Goal: Task Accomplishment & Management: Use online tool/utility

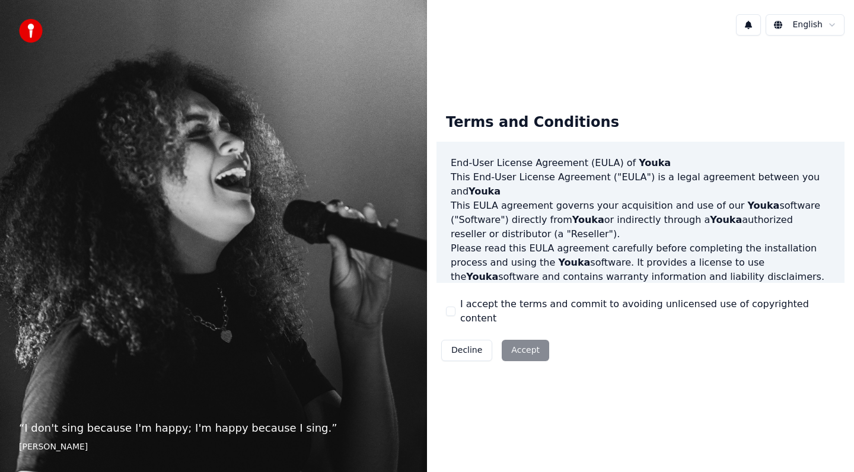
click at [451, 310] on button "I accept the terms and commit to avoiding unlicensed use of copyrighted content" at bounding box center [450, 311] width 9 height 9
click at [519, 340] on button "Accept" at bounding box center [525, 350] width 47 height 21
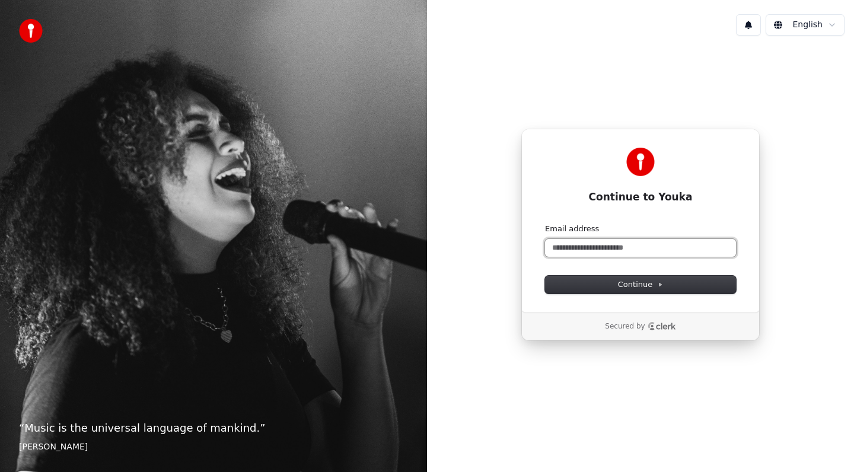
click at [584, 255] on input "Email address" at bounding box center [640, 248] width 191 height 18
click at [545, 224] on button "submit" at bounding box center [545, 224] width 0 height 0
type input "**********"
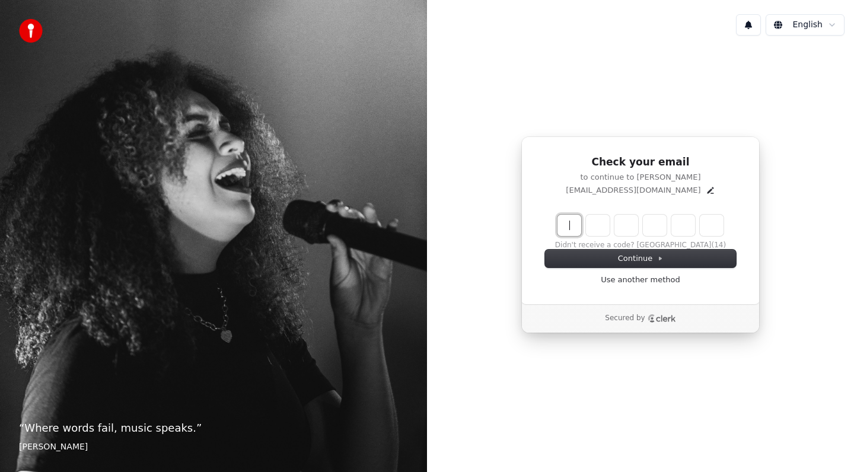
click at [568, 223] on input "Enter verification code" at bounding box center [653, 225] width 190 height 21
type input "******"
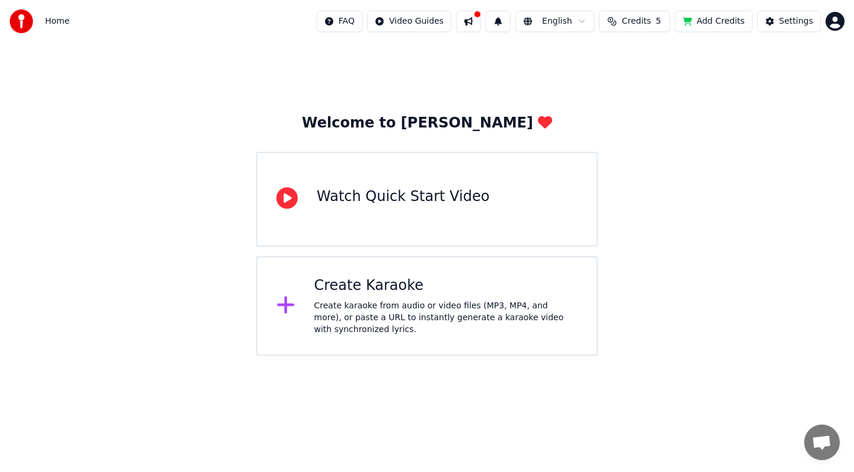
click at [439, 323] on div "Create karaoke from audio or video files (MP3, MP4, and more), or paste a URL t…" at bounding box center [446, 318] width 264 height 36
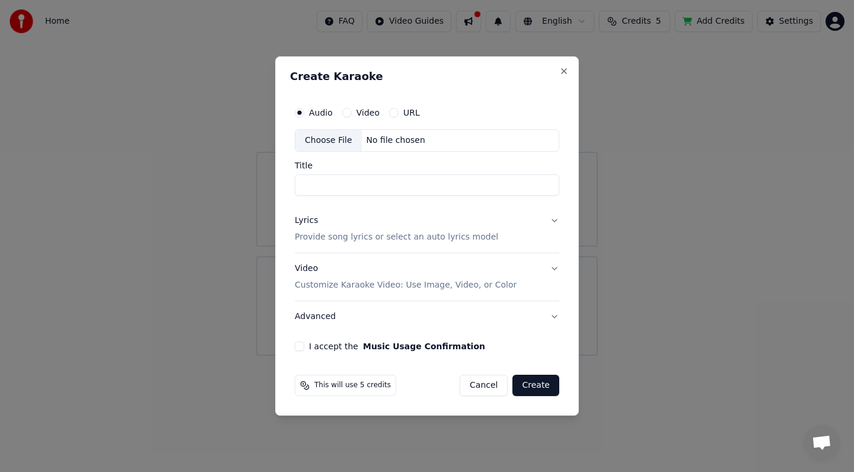
click at [484, 385] on button "Cancel" at bounding box center [484, 385] width 48 height 21
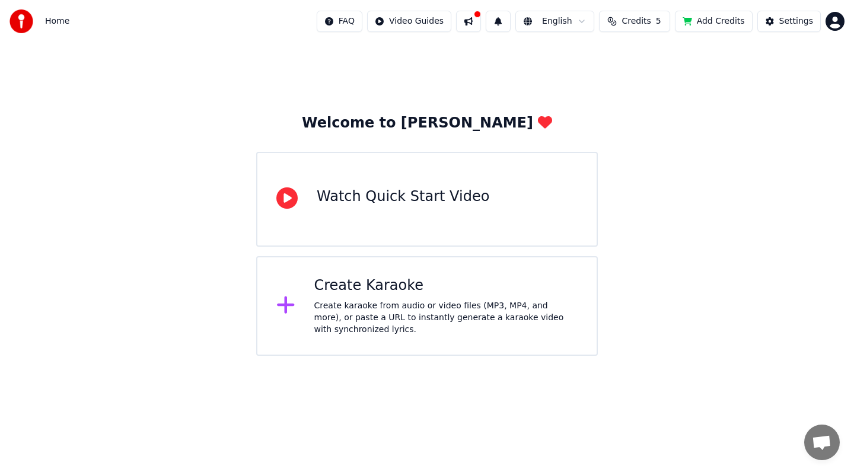
click at [479, 343] on div "Create Karaoke Create karaoke from audio or video files (MP3, MP4, and more), o…" at bounding box center [427, 306] width 342 height 100
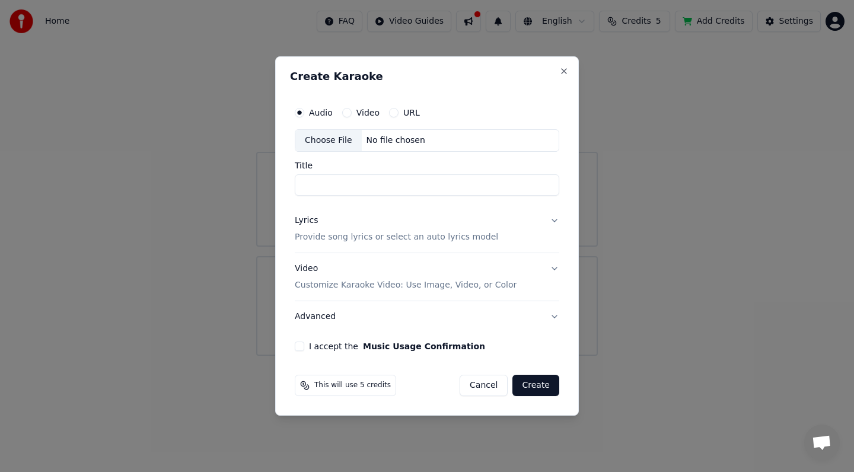
click at [370, 136] on div "No file chosen" at bounding box center [396, 141] width 68 height 12
click at [434, 183] on input "Title" at bounding box center [427, 184] width 265 height 21
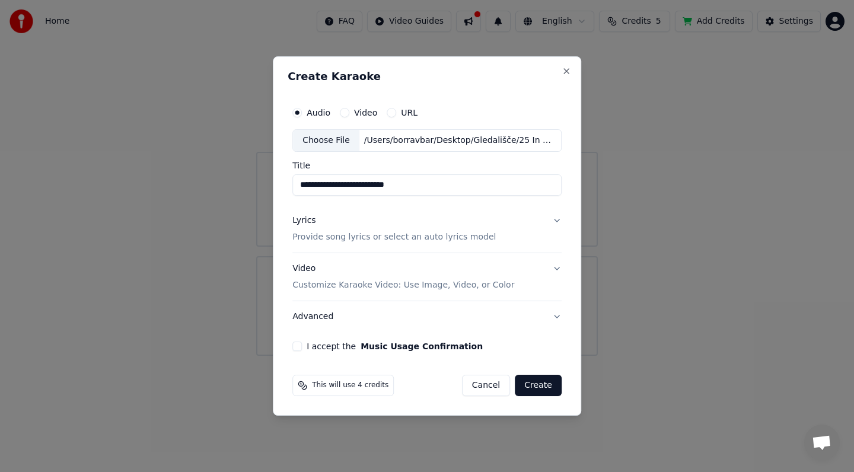
click at [434, 183] on input "**********" at bounding box center [426, 184] width 269 height 21
click at [485, 225] on div "Lyrics Provide song lyrics or select an auto lyrics model" at bounding box center [393, 229] width 203 height 28
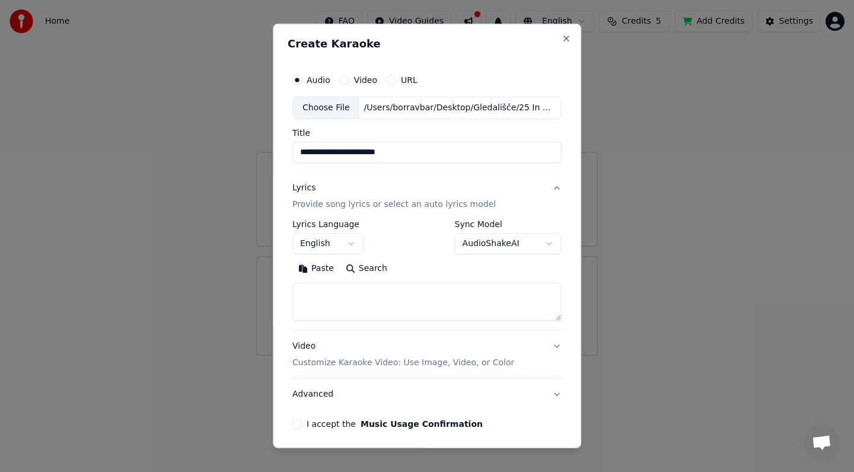
click at [370, 295] on textarea at bounding box center [426, 302] width 269 height 38
click at [501, 103] on div "/Users/borravbar/Desktop/Gledališče/25 In mnogi drugi .../Glasba/1 [DEMOGRAPH…" at bounding box center [461, 108] width 202 height 12
drag, startPoint x: 448, startPoint y: 155, endPoint x: 365, endPoint y: 155, distance: 82.5
click at [365, 155] on input "**********" at bounding box center [426, 152] width 269 height 21
type input "**********"
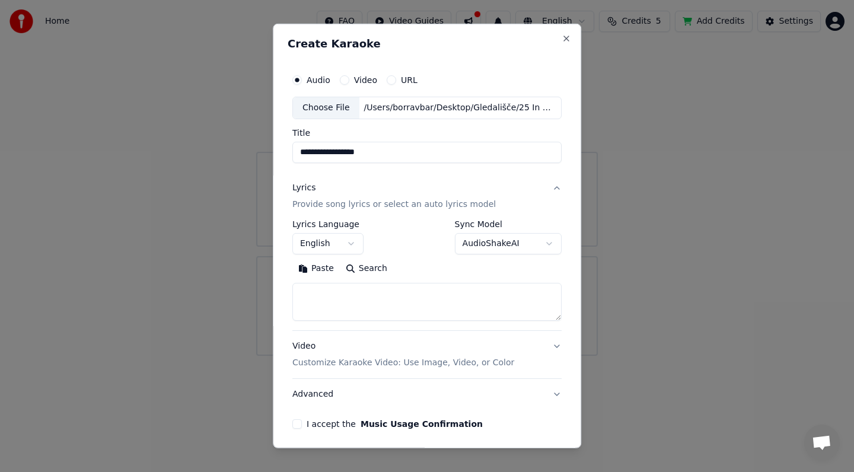
click at [392, 291] on textarea at bounding box center [426, 302] width 269 height 38
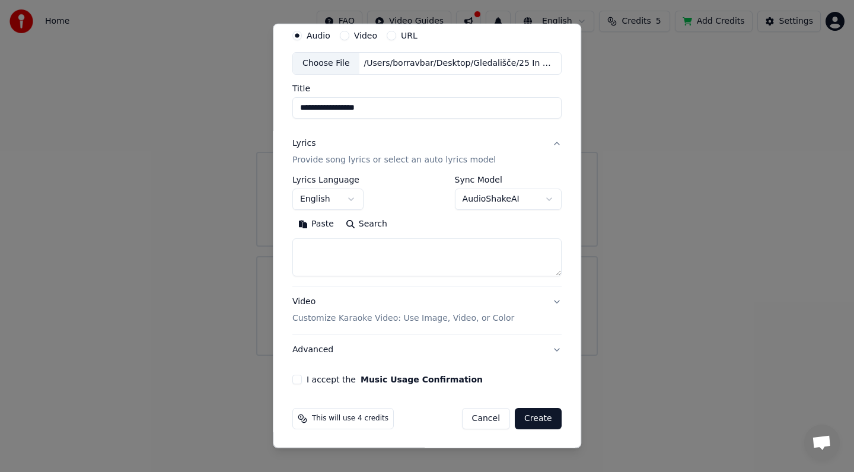
click at [355, 199] on button "English" at bounding box center [327, 199] width 71 height 21
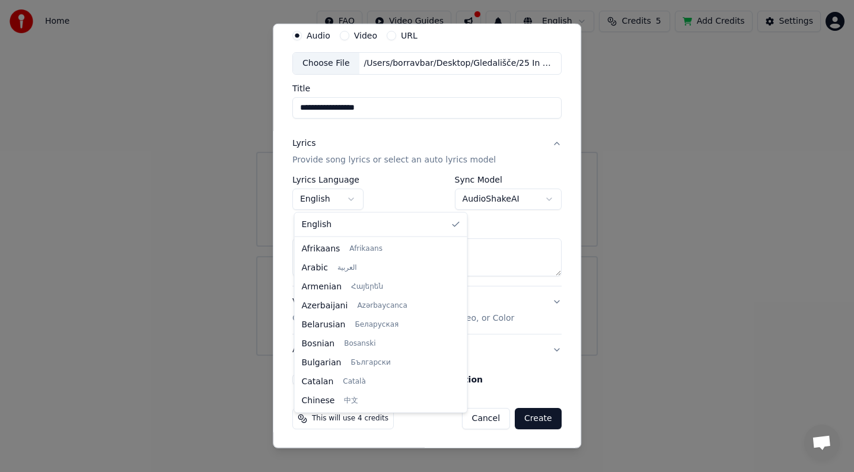
click at [349, 198] on body "**********" at bounding box center [427, 178] width 854 height 356
select select "**"
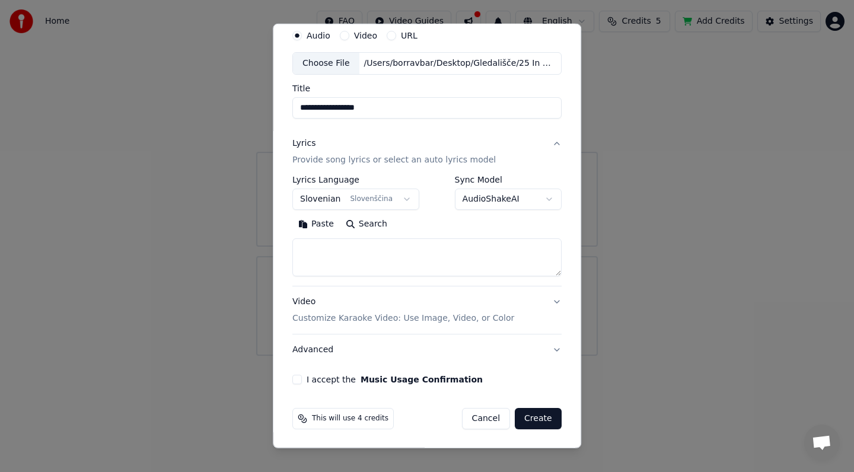
click at [466, 250] on textarea at bounding box center [426, 257] width 269 height 38
paste textarea "**********"
type textarea "**********"
click at [551, 411] on button "Create" at bounding box center [538, 418] width 47 height 21
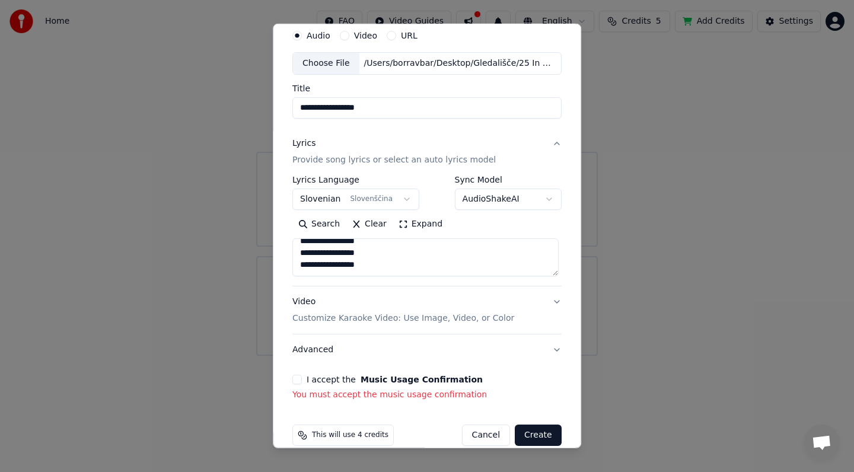
click at [295, 377] on button "I accept the Music Usage Confirmation" at bounding box center [296, 379] width 9 height 9
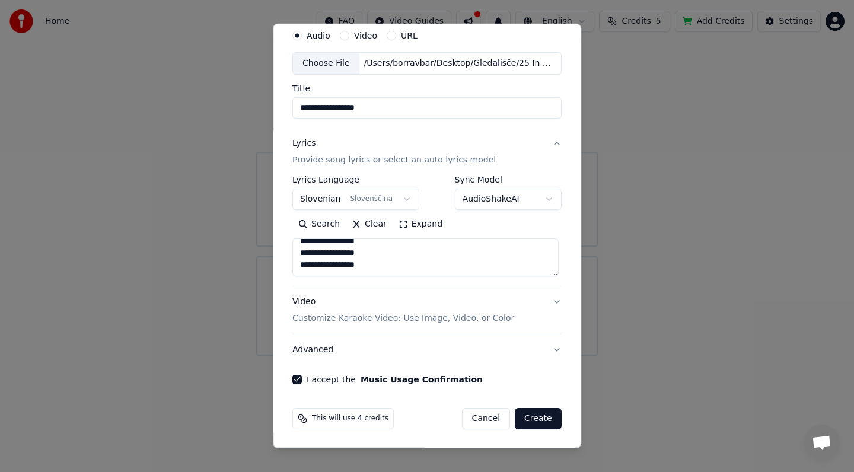
click at [530, 418] on button "Create" at bounding box center [538, 418] width 47 height 21
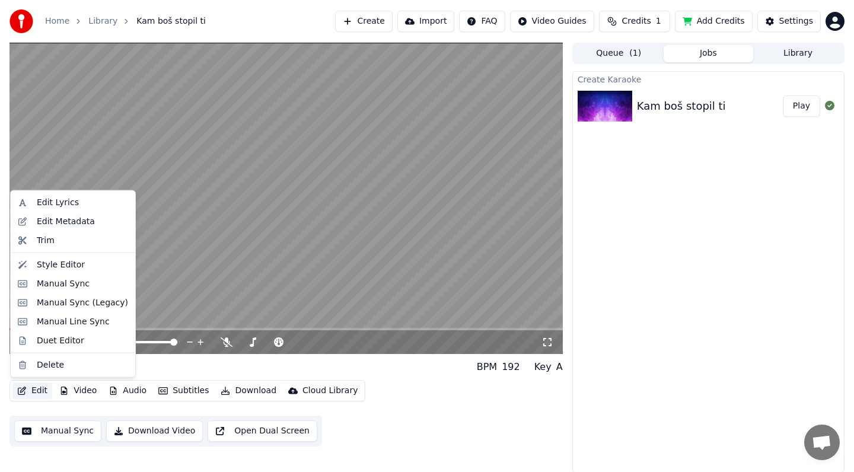
click at [39, 393] on button "Edit" at bounding box center [32, 391] width 40 height 17
click at [77, 199] on div "Edit Lyrics" at bounding box center [82, 203] width 91 height 12
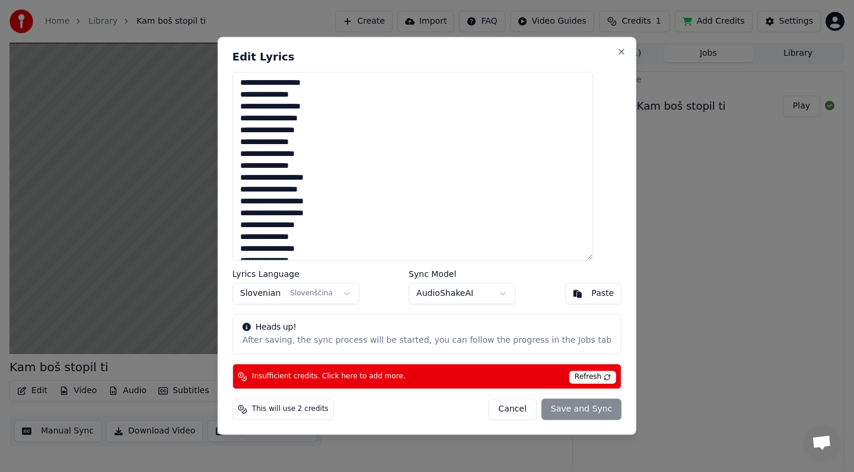
click at [512, 415] on button "Cancel" at bounding box center [512, 409] width 48 height 21
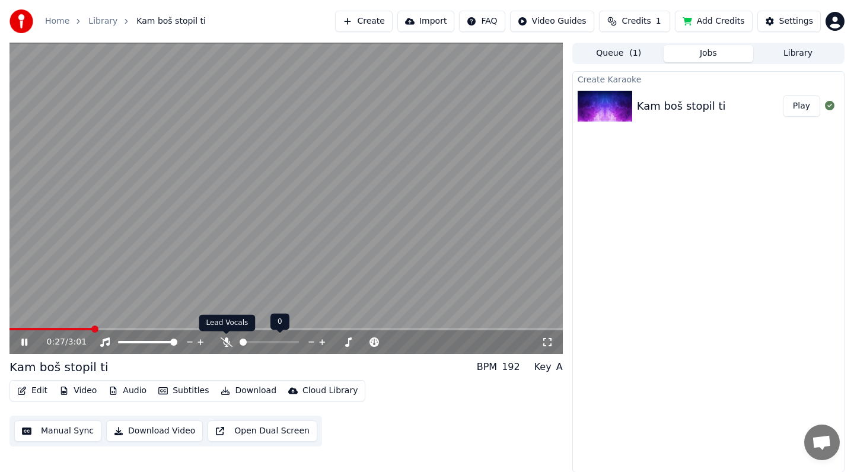
click at [230, 344] on icon at bounding box center [227, 342] width 12 height 9
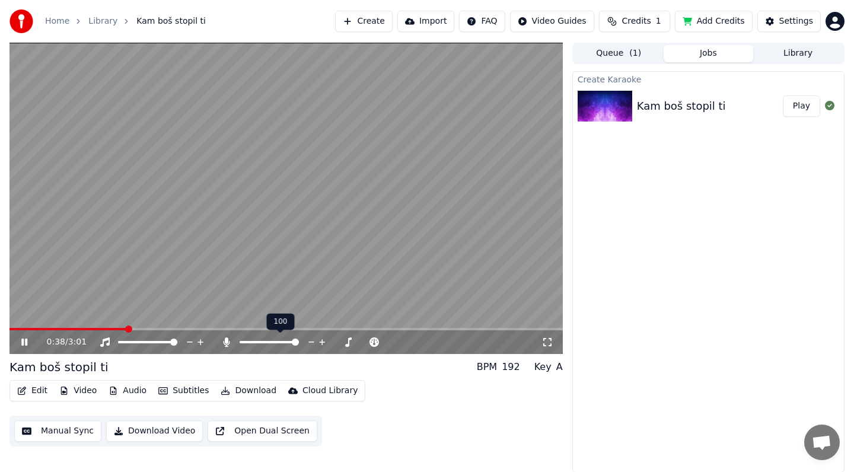
click at [230, 344] on icon at bounding box center [227, 342] width 12 height 9
click at [704, 101] on div "Kam boš stopil ti" at bounding box center [681, 106] width 89 height 17
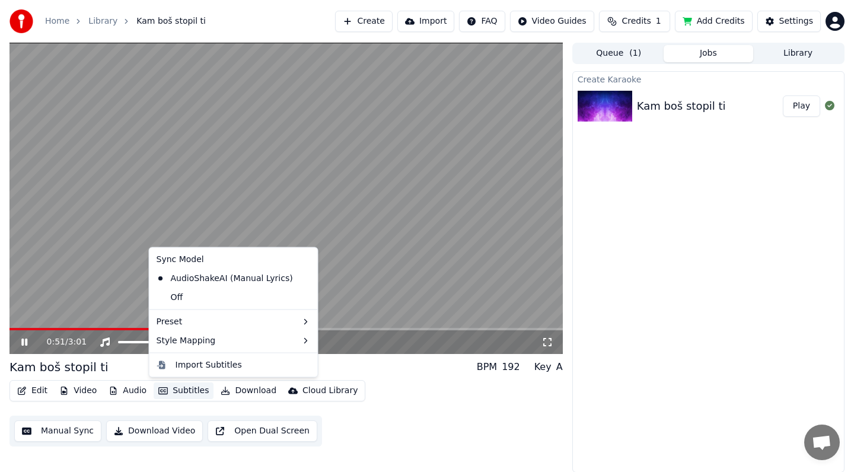
click at [180, 390] on button "Subtitles" at bounding box center [184, 391] width 60 height 17
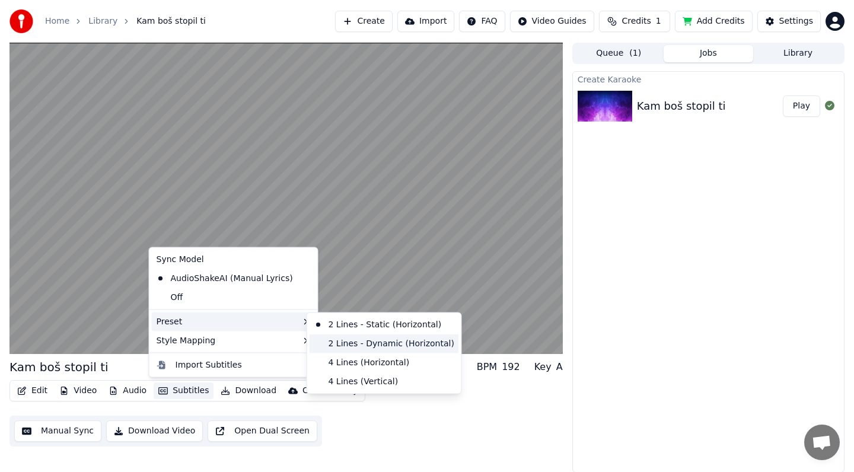
click at [405, 348] on div "2 Lines - Dynamic (Horizontal)" at bounding box center [385, 343] width 150 height 19
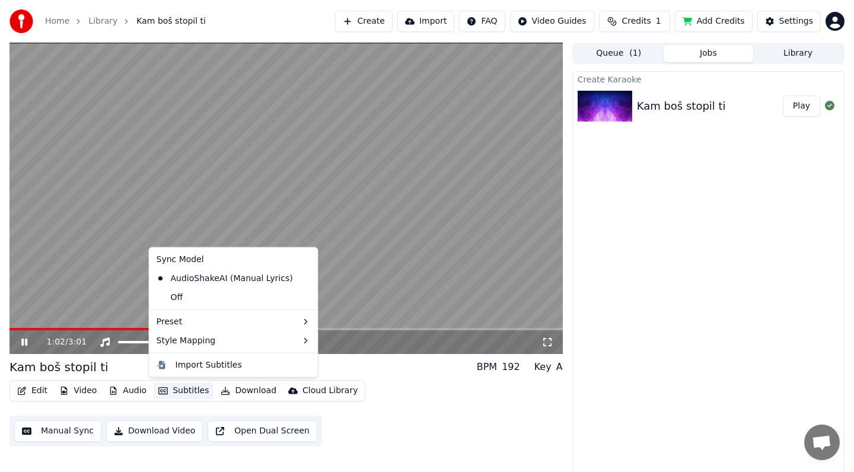
click at [195, 389] on button "Subtitles" at bounding box center [184, 391] width 60 height 17
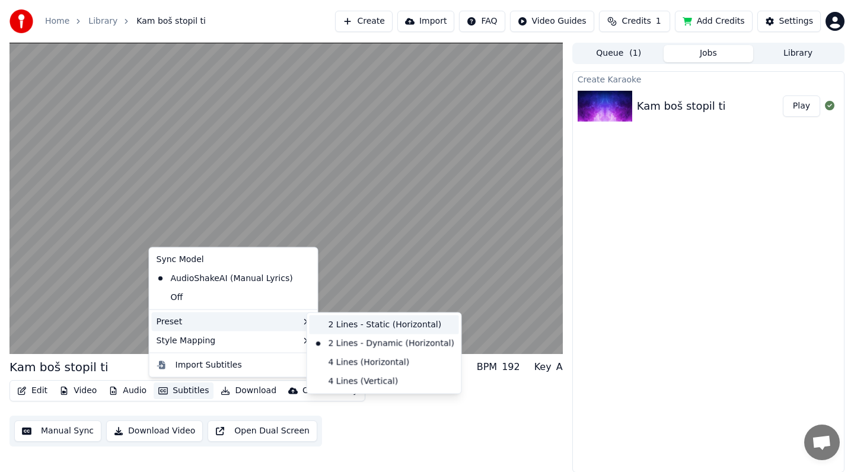
click at [364, 327] on div "2 Lines - Static (Horizontal)" at bounding box center [385, 325] width 150 height 19
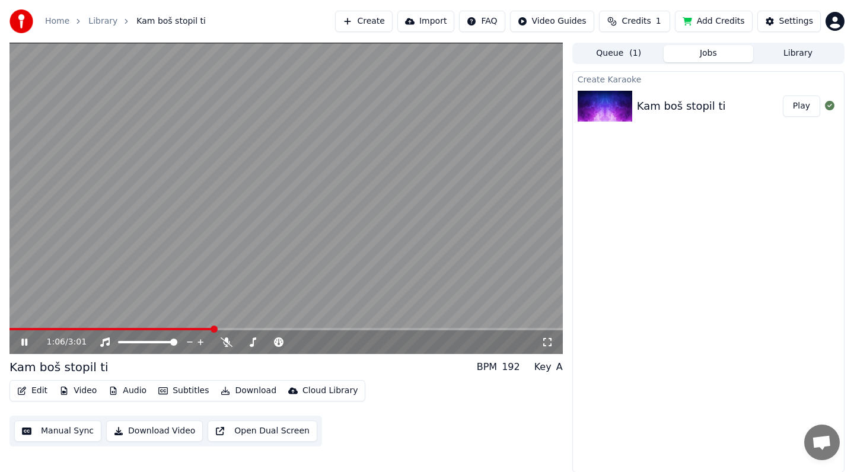
click at [130, 391] on button "Audio" at bounding box center [127, 391] width 47 height 17
click at [422, 409] on div "Edit Video Audio Subtitles Download Cloud Library Manual Sync Download Video Op…" at bounding box center [286, 413] width 554 height 66
drag, startPoint x: 249, startPoint y: 344, endPoint x: 291, endPoint y: 344, distance: 41.5
click at [291, 344] on div at bounding box center [281, 342] width 96 height 12
click at [284, 344] on div at bounding box center [281, 342] width 96 height 12
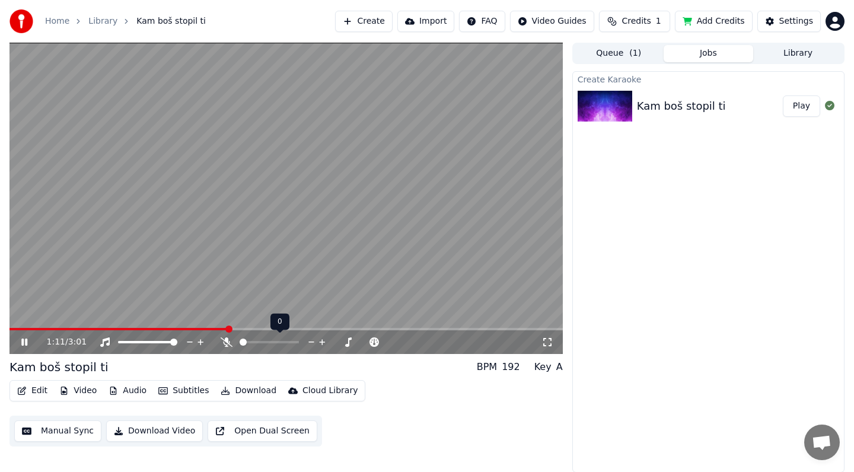
click at [284, 339] on div at bounding box center [281, 342] width 96 height 12
click at [284, 341] on span at bounding box center [269, 342] width 59 height 2
click at [193, 341] on div "1:12 / 3:01" at bounding box center [294, 342] width 495 height 12
click at [74, 392] on button "Video" at bounding box center [78, 391] width 47 height 17
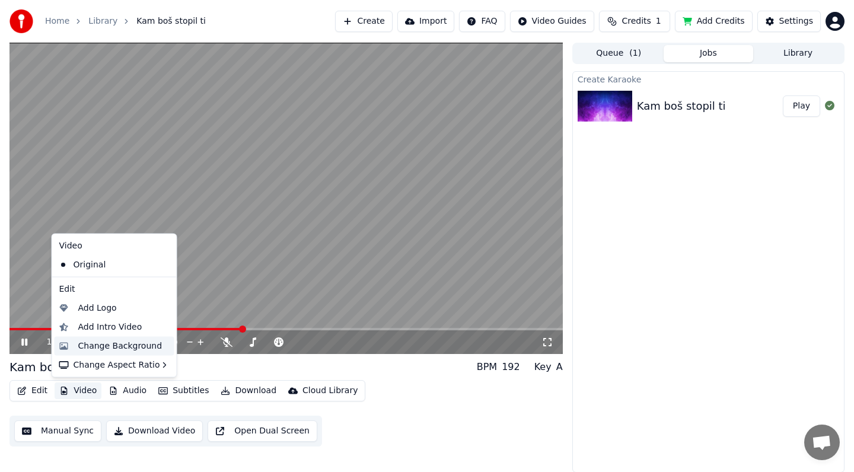
click at [139, 351] on div "Change Background" at bounding box center [120, 346] width 84 height 12
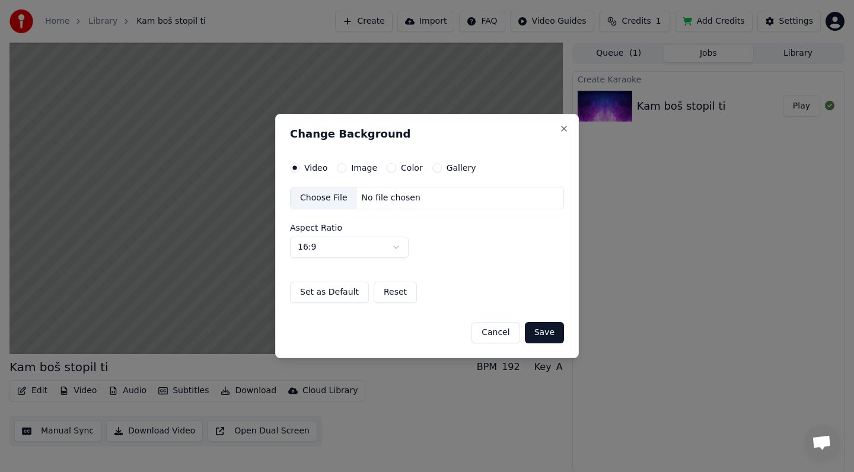
click at [408, 199] on div "No file chosen" at bounding box center [391, 198] width 68 height 12
click at [555, 335] on button "Save" at bounding box center [544, 332] width 39 height 21
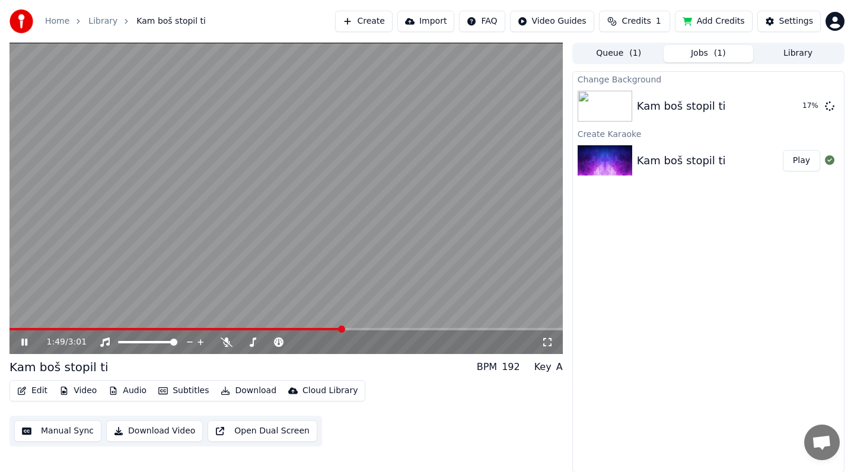
click at [326, 214] on video at bounding box center [286, 198] width 554 height 311
click at [128, 392] on button "Audio" at bounding box center [127, 391] width 47 height 17
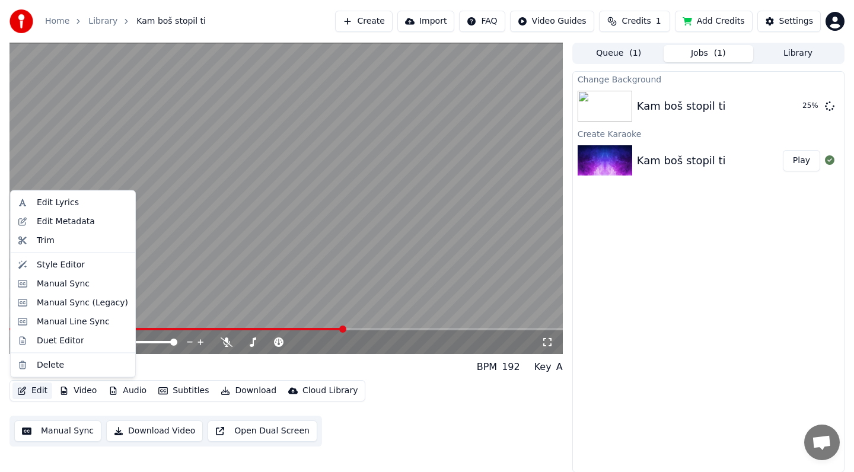
click at [295, 147] on video at bounding box center [286, 198] width 554 height 311
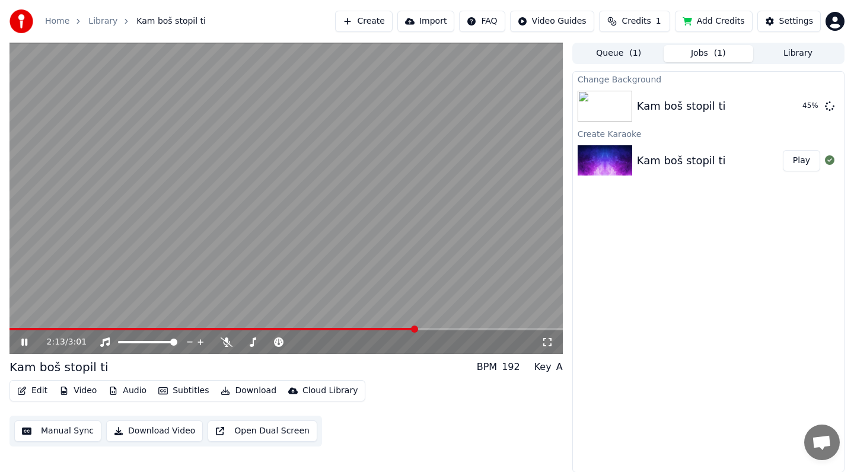
click at [150, 424] on button "Download Video" at bounding box center [154, 431] width 97 height 21
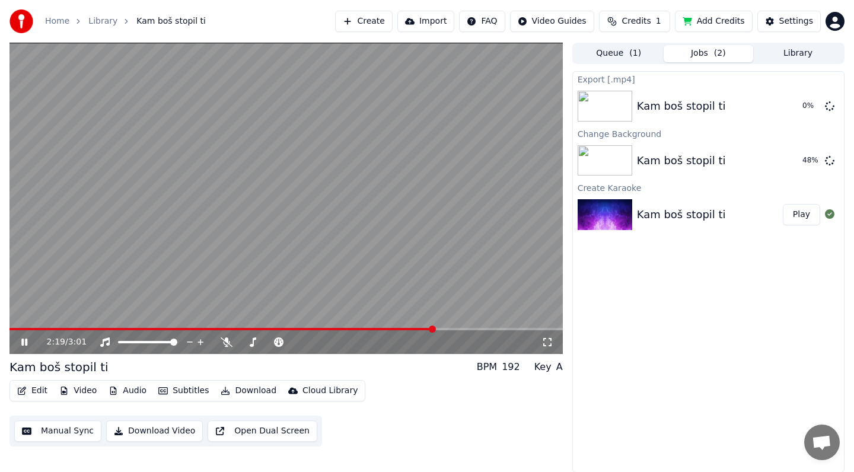
click at [128, 432] on button "Download Video" at bounding box center [154, 431] width 97 height 21
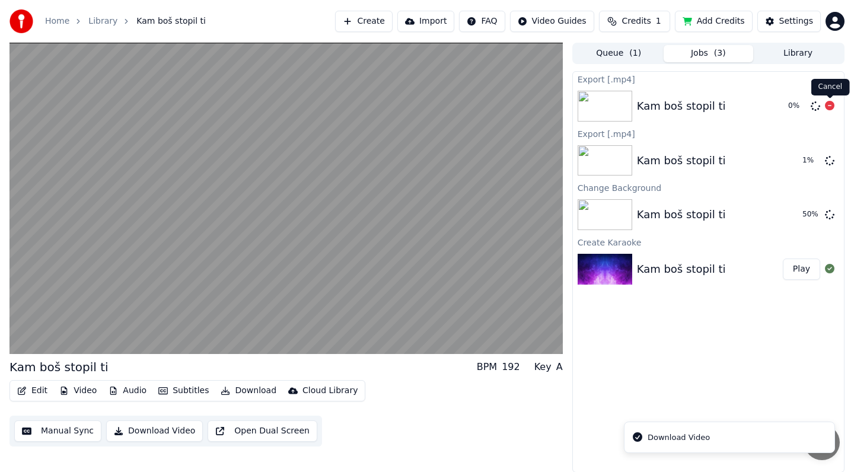
click at [829, 104] on icon at bounding box center [829, 105] width 9 height 9
click at [829, 105] on icon at bounding box center [829, 105] width 9 height 9
click at [829, 104] on icon at bounding box center [829, 105] width 9 height 9
click at [661, 406] on div "Export [.mp4] Kam boš stopil ti Export [.mp4] Kam boš stopil ti 2 % Change Back…" at bounding box center [709, 272] width 272 height 402
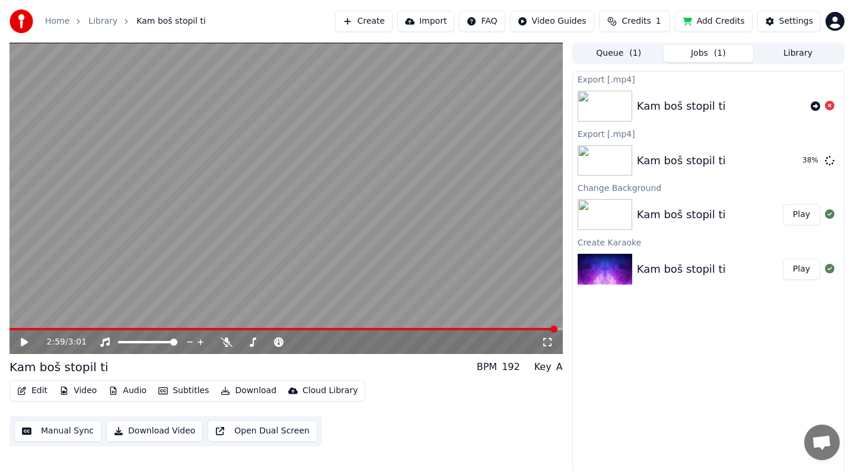
click at [810, 213] on button "Play" at bounding box center [801, 214] width 37 height 21
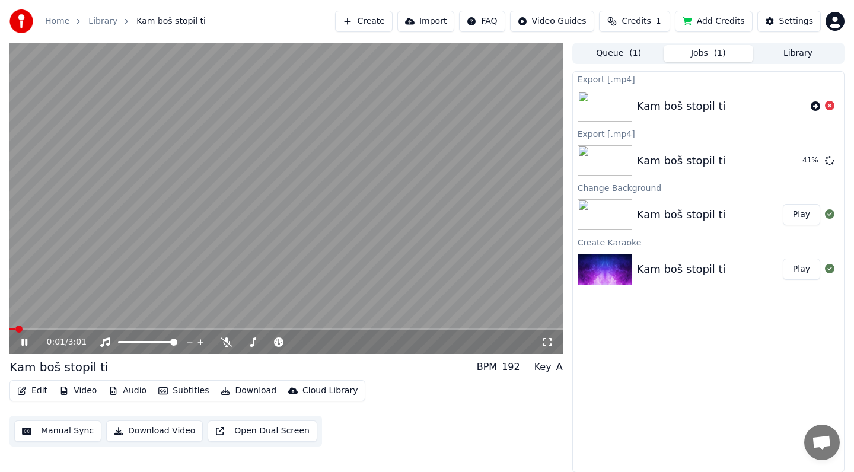
click at [78, 329] on span at bounding box center [286, 329] width 554 height 2
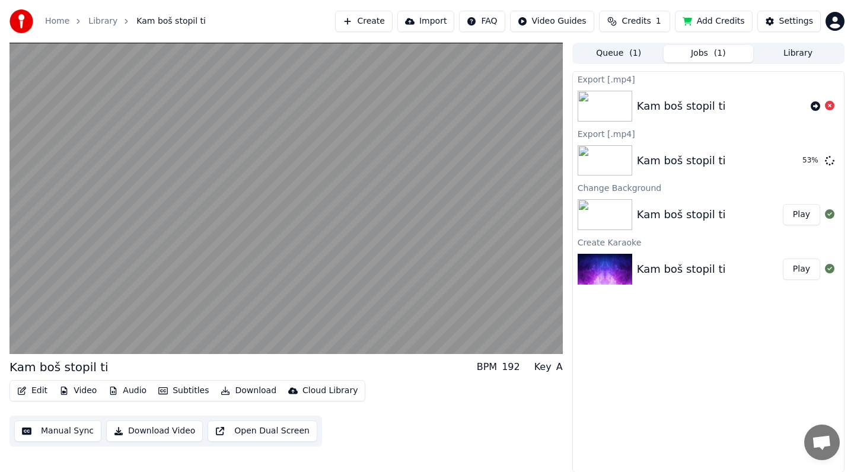
click at [173, 392] on button "Subtitles" at bounding box center [184, 391] width 60 height 17
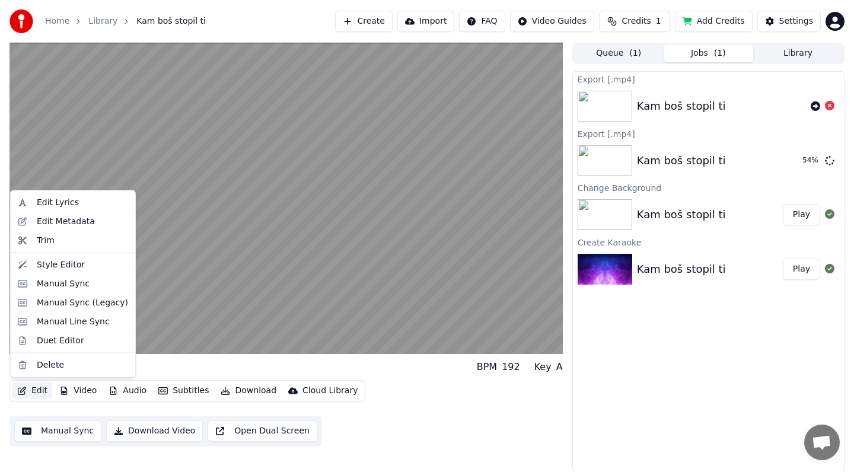
click at [37, 390] on button "Edit" at bounding box center [32, 391] width 40 height 17
click at [82, 207] on div "Edit Lyrics" at bounding box center [82, 203] width 91 height 12
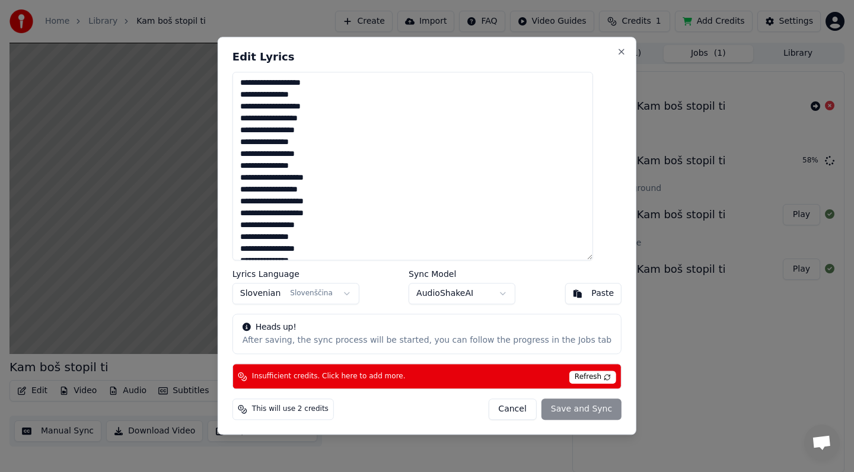
click at [509, 418] on button "Cancel" at bounding box center [512, 409] width 48 height 21
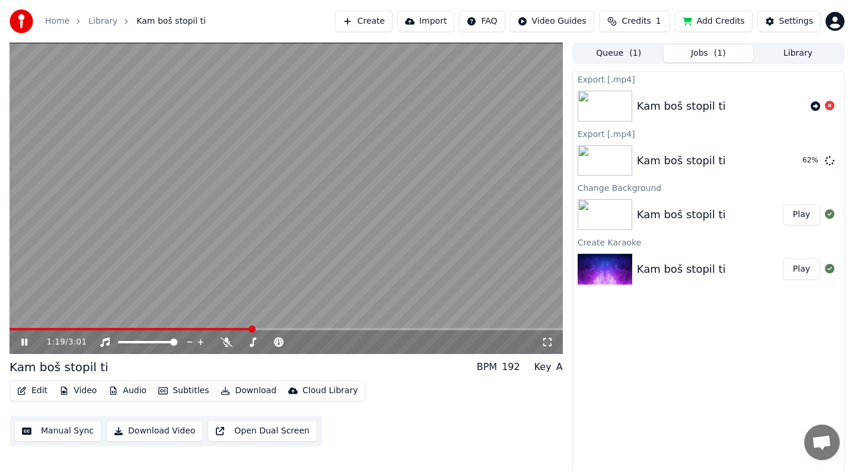
click at [404, 149] on video at bounding box center [286, 198] width 554 height 311
click at [799, 154] on button "Show" at bounding box center [799, 160] width 43 height 21
